Goal: Task Accomplishment & Management: Use online tool/utility

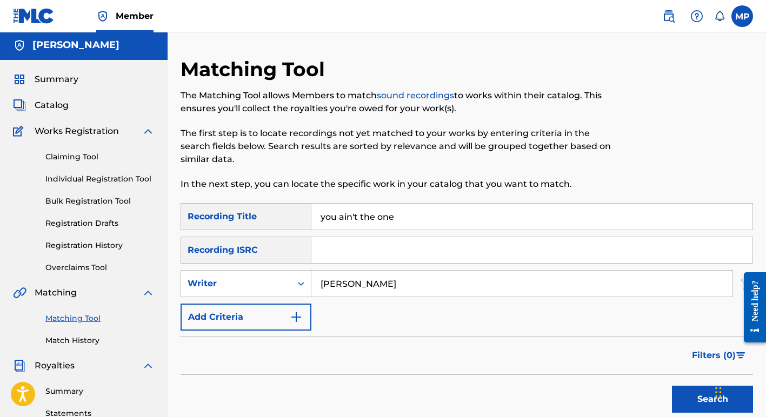
scroll to position [1, 0]
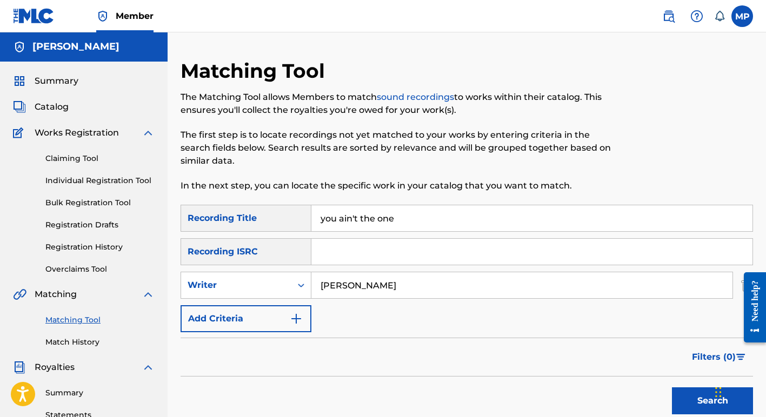
click at [73, 159] on link "Claiming Tool" at bounding box center [99, 158] width 109 height 11
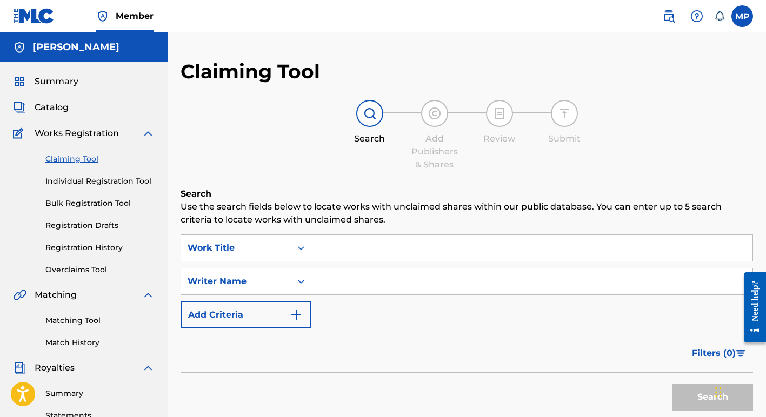
click at [330, 250] on input "Search Form" at bounding box center [531, 248] width 441 height 26
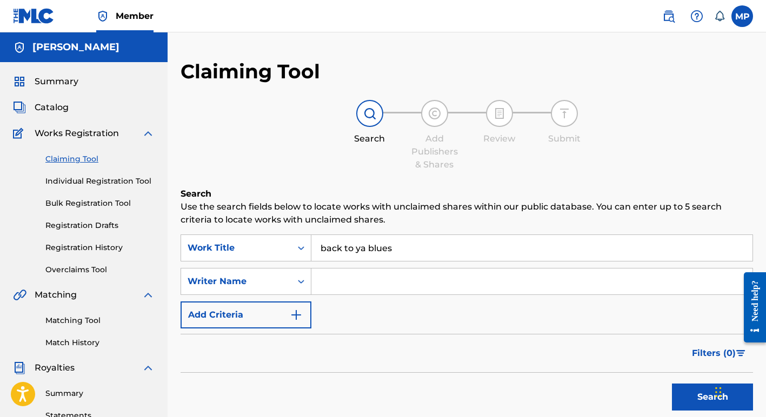
type input "back to ya blues"
click at [329, 283] on input "Search Form" at bounding box center [531, 282] width 441 height 26
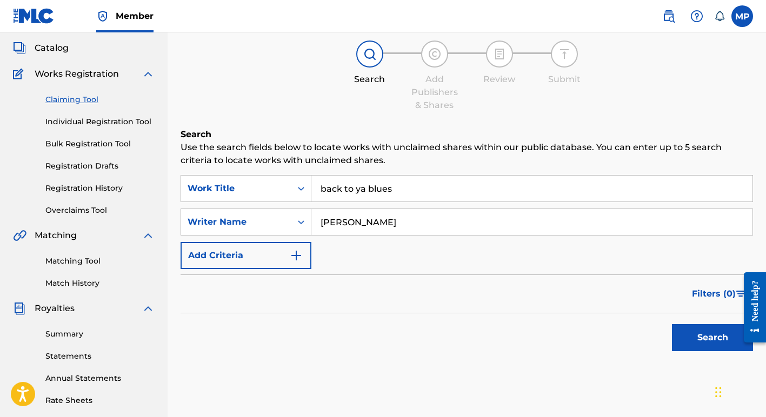
scroll to position [62, 0]
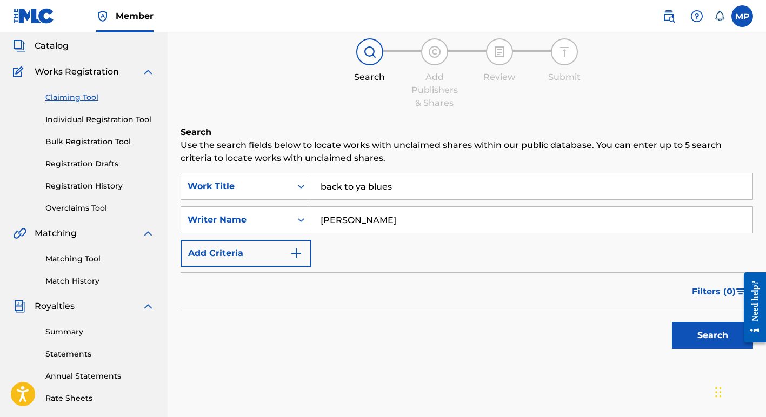
type input "[PERSON_NAME]"
click at [295, 251] on img "Search Form" at bounding box center [296, 253] width 13 height 13
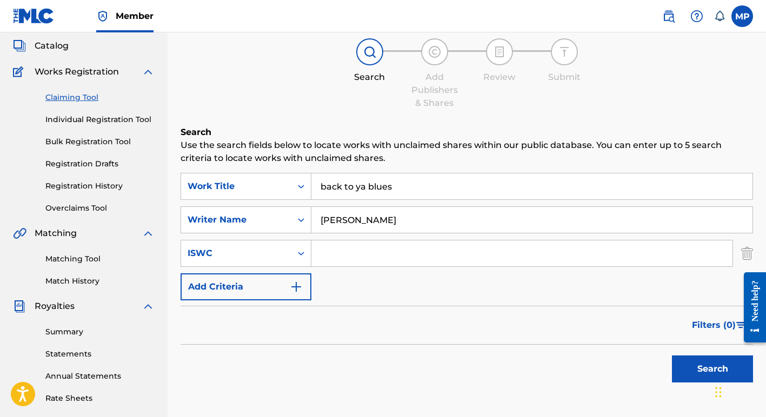
click at [322, 253] on input "Search Form" at bounding box center [521, 254] width 421 height 26
type input "t-9048163402"
click at [297, 288] on img "Search Form" at bounding box center [296, 287] width 13 height 13
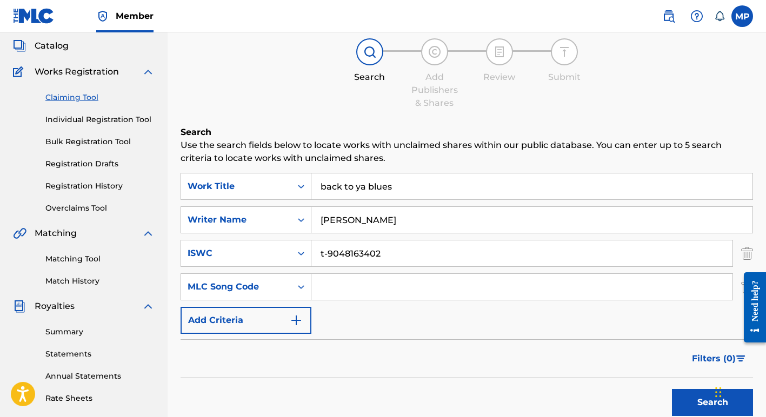
click at [297, 321] on img "Search Form" at bounding box center [296, 320] width 13 height 13
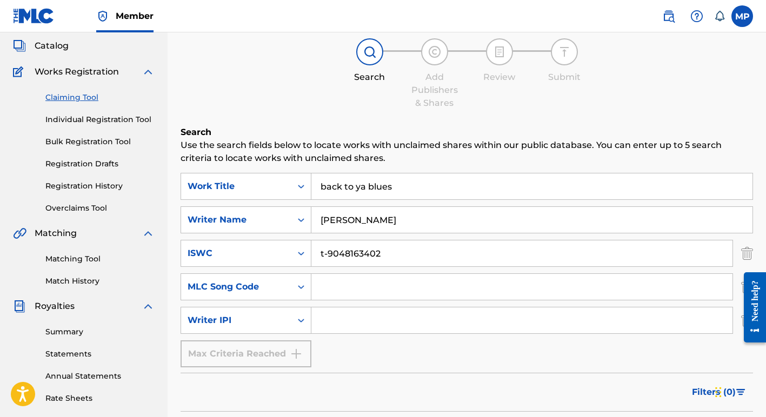
click at [330, 322] on input "Search Form" at bounding box center [521, 321] width 421 height 26
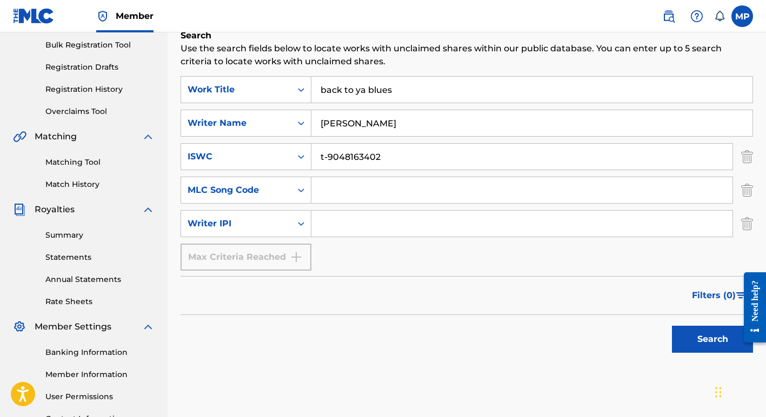
scroll to position [161, 0]
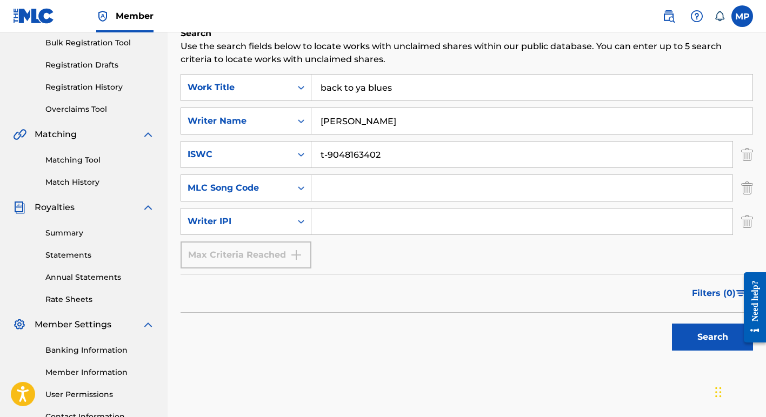
click at [708, 334] on button "Search" at bounding box center [712, 337] width 81 height 27
click at [324, 222] on input "Search Form" at bounding box center [521, 222] width 421 height 26
click at [409, 118] on input "[PERSON_NAME]" at bounding box center [531, 121] width 441 height 26
type input "a"
click at [337, 222] on input "Search Form" at bounding box center [521, 222] width 421 height 26
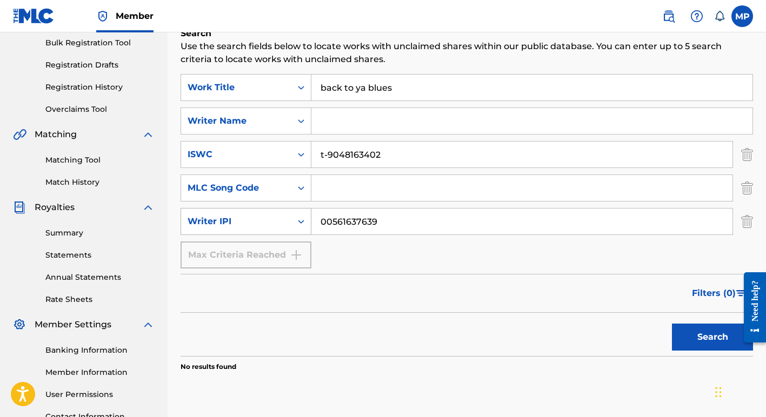
drag, startPoint x: 379, startPoint y: 222, endPoint x: 301, endPoint y: 219, distance: 79.0
click at [300, 218] on div "SearchWithCriteria468907a9-7fc8-4aa8-b400-c11cbddd2b6e Writer IPI 00561637639" at bounding box center [467, 221] width 572 height 27
click at [405, 224] on input "00561637639" at bounding box center [521, 222] width 421 height 26
type input "00561637639"
click at [709, 340] on button "Search" at bounding box center [712, 337] width 81 height 27
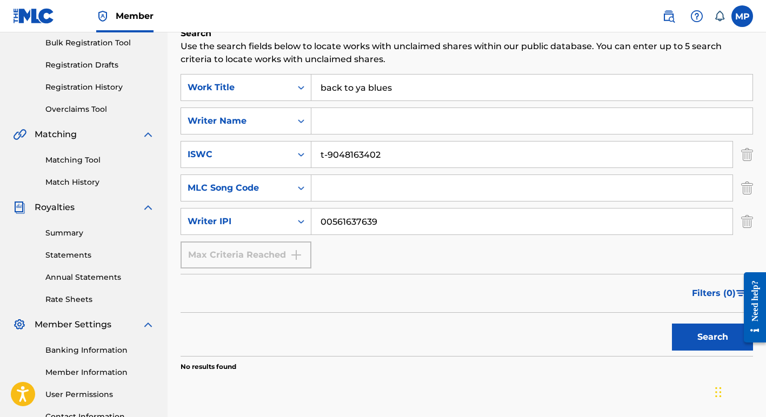
click at [397, 89] on input "back to ya blues" at bounding box center [531, 88] width 441 height 26
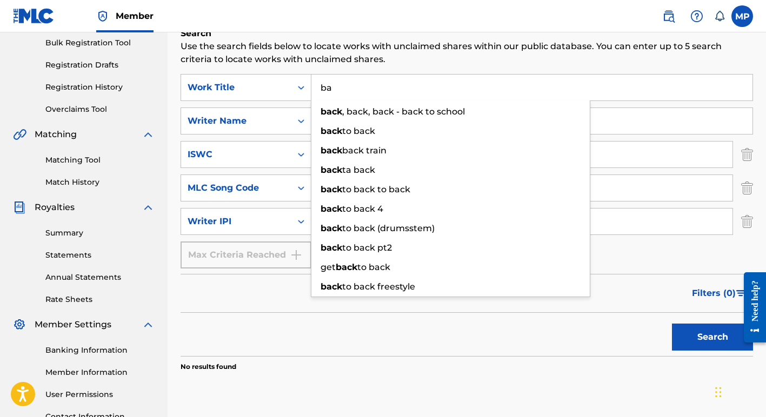
type input "b"
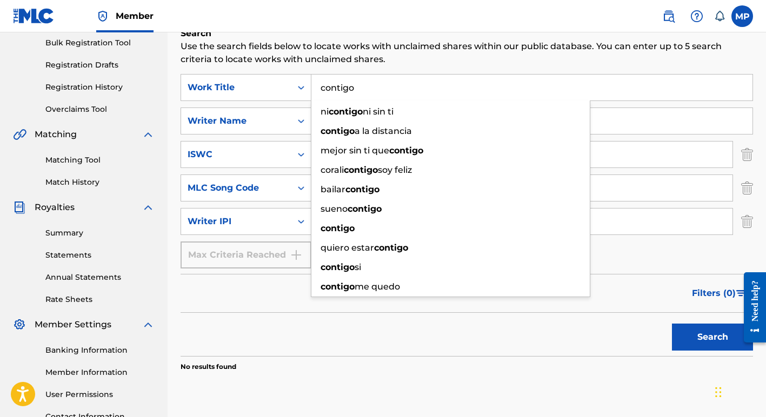
type input "contigo"
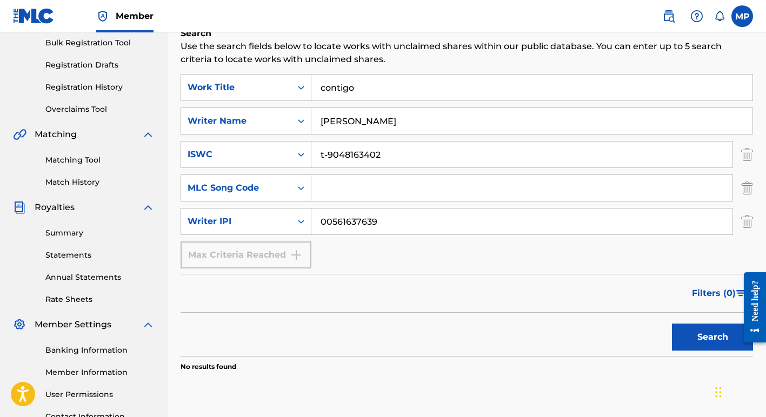
type input "[PERSON_NAME]"
drag, startPoint x: 318, startPoint y: 156, endPoint x: 441, endPoint y: 159, distance: 123.3
click at [441, 159] on input "t-9048163402" at bounding box center [521, 155] width 421 height 26
click at [433, 159] on input "t-9048163402" at bounding box center [521, 155] width 421 height 26
type input "t-90481633639"
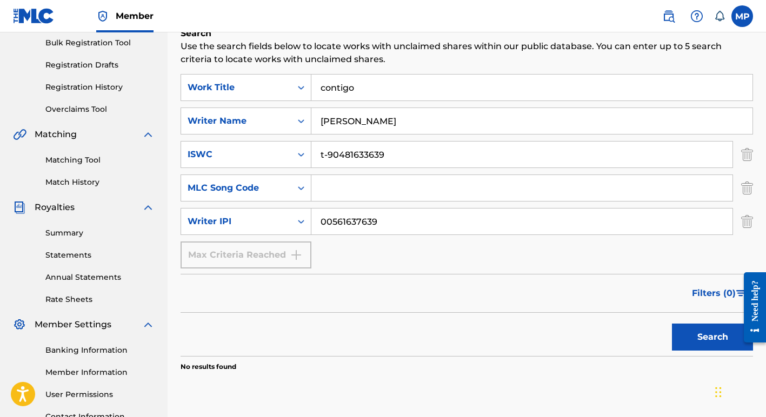
click at [379, 221] on input "00561637639" at bounding box center [521, 222] width 421 height 26
type input "00561637737"
click at [705, 339] on button "Search" at bounding box center [712, 337] width 81 height 27
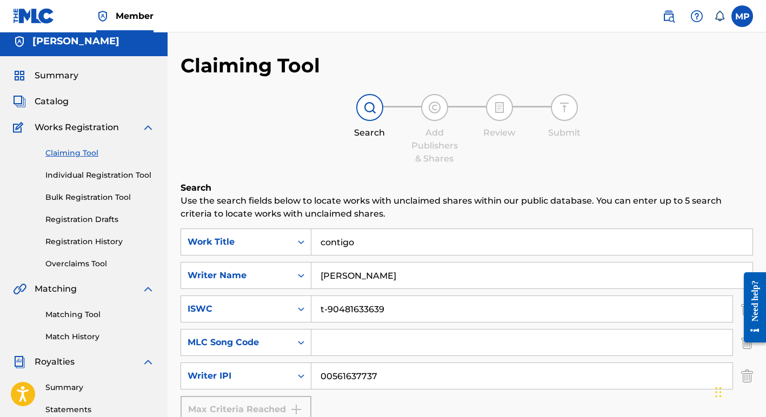
scroll to position [0, 0]
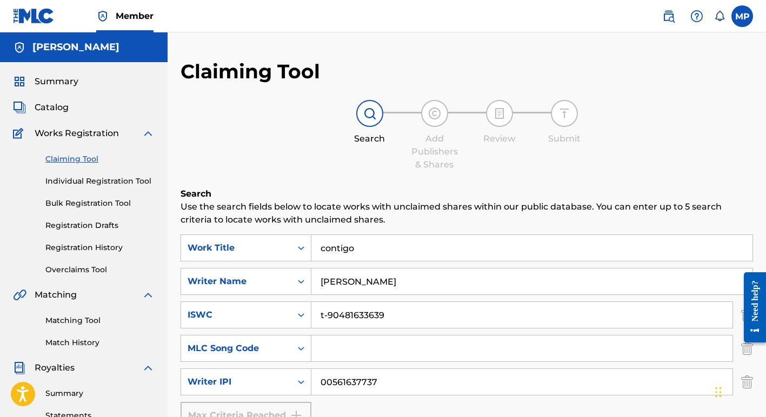
click at [59, 321] on link "Matching Tool" at bounding box center [99, 320] width 109 height 11
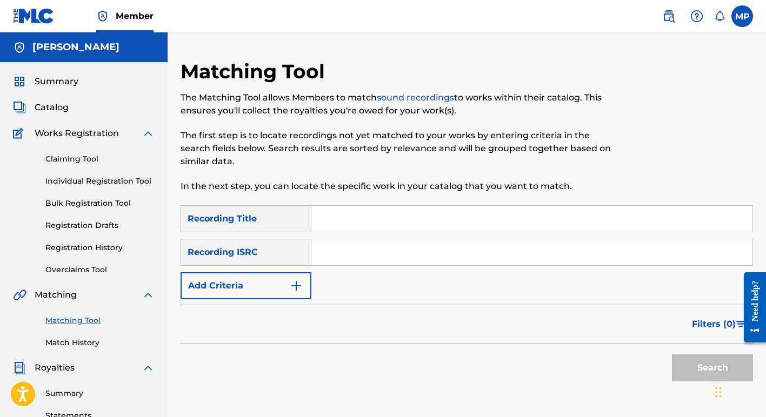
click at [327, 217] on input "Search Form" at bounding box center [531, 219] width 441 height 26
type input "ooh baby la la"
click at [334, 253] on input "Search Form" at bounding box center [531, 252] width 441 height 26
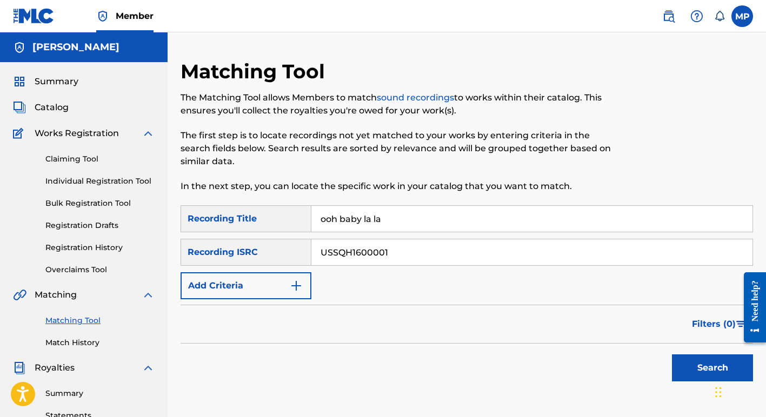
click at [687, 366] on button "Search" at bounding box center [712, 368] width 81 height 27
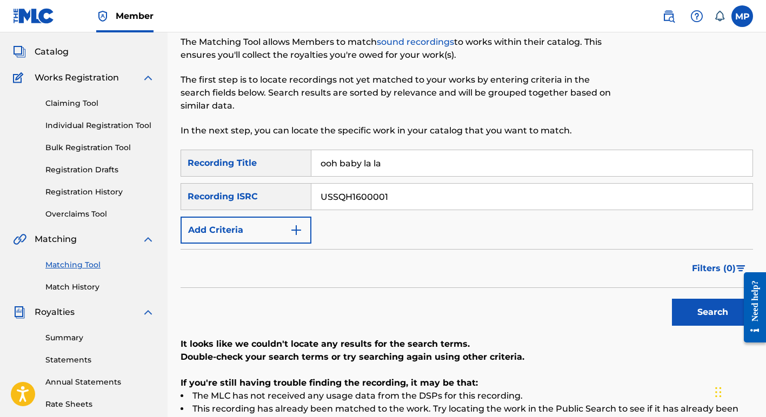
scroll to position [63, 0]
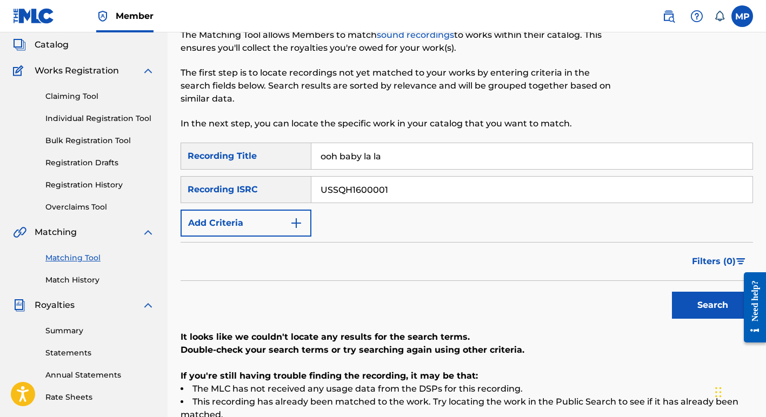
click at [390, 190] on input "USSQH1600001" at bounding box center [531, 190] width 441 height 26
type input "U"
click at [294, 220] on img "Search Form" at bounding box center [296, 223] width 13 height 13
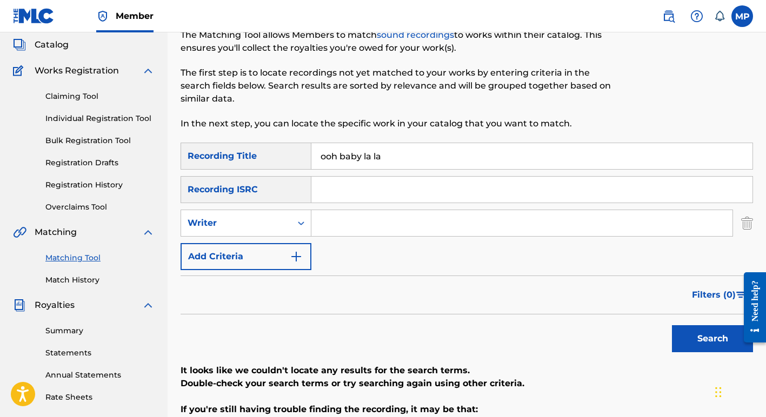
click at [350, 225] on input "Search Form" at bounding box center [521, 223] width 421 height 26
type input "[PERSON_NAME]"
click at [709, 338] on button "Search" at bounding box center [712, 338] width 81 height 27
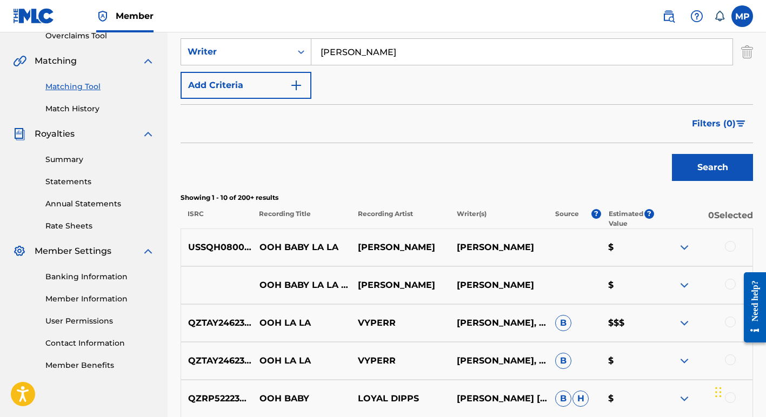
scroll to position [236, 0]
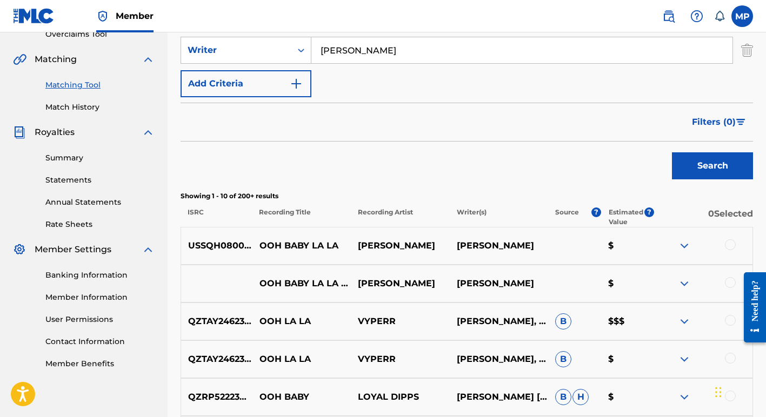
click at [688, 244] on img at bounding box center [684, 245] width 13 height 13
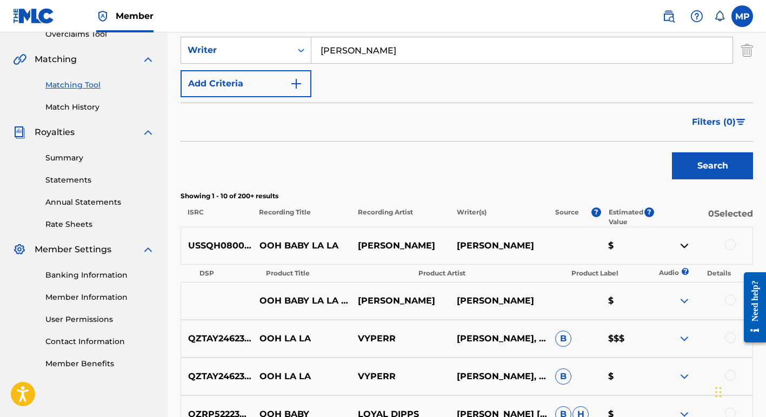
click at [682, 299] on img at bounding box center [684, 301] width 13 height 13
